Goal: Task Accomplishment & Management: Complete application form

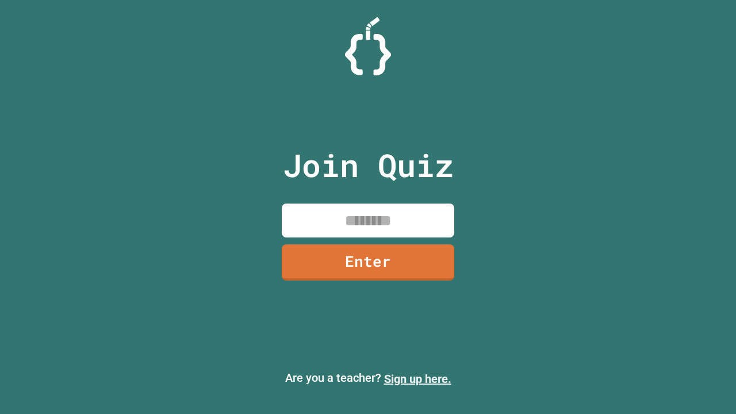
click at [418, 379] on link "Sign up here." at bounding box center [417, 379] width 67 height 14
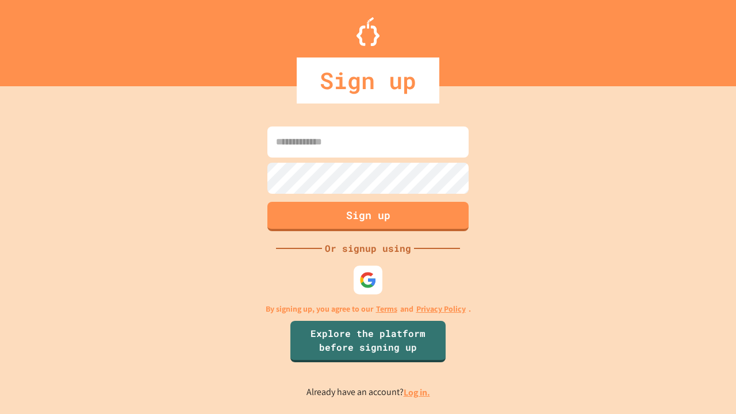
click at [418, 392] on link "Log in." at bounding box center [417, 392] width 26 height 12
